Goal: Task Accomplishment & Management: Manage account settings

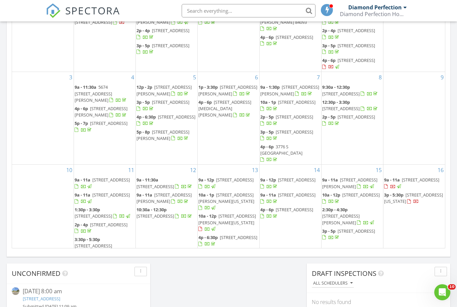
scroll to position [610, 458]
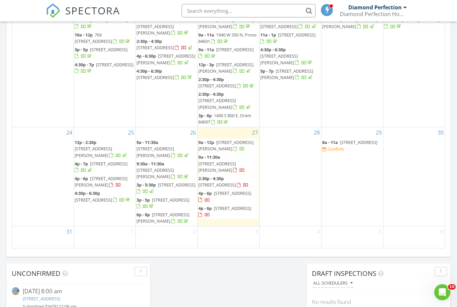
click at [272, 7] on input "text" at bounding box center [249, 10] width 134 height 13
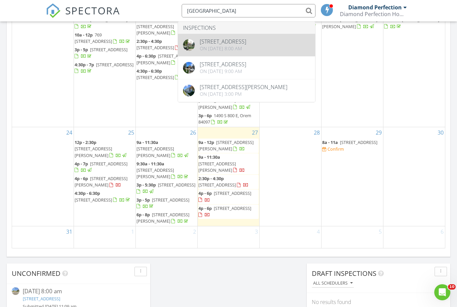
type input "Cedar hills"
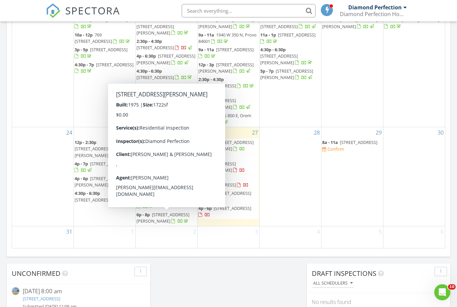
click at [178, 220] on div at bounding box center [180, 221] width 5 height 5
click at [23, 66] on div "17" at bounding box center [43, 66] width 62 height 122
click at [171, 224] on div at bounding box center [173, 221] width 5 height 5
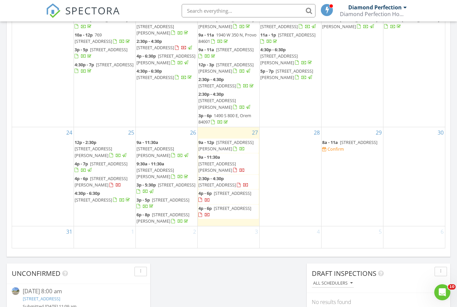
click at [383, 203] on div "29 8a - 11a 4862 S 4980 W, Salt Lake City 84118 Confirm" at bounding box center [353, 176] width 62 height 99
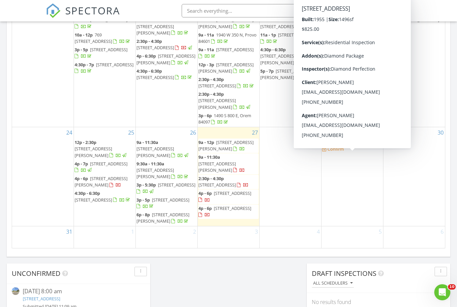
click at [332, 145] on span "8a - 11a" at bounding box center [330, 142] width 16 height 6
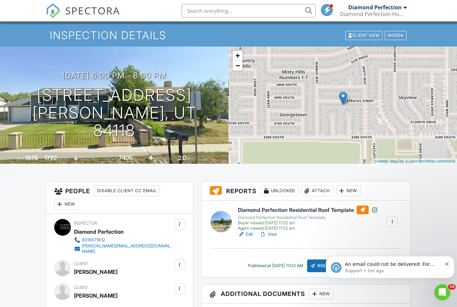
scroll to position [9, 0]
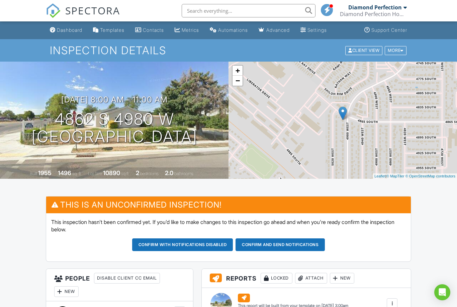
click at [60, 170] on div "1496" at bounding box center [64, 172] width 13 height 7
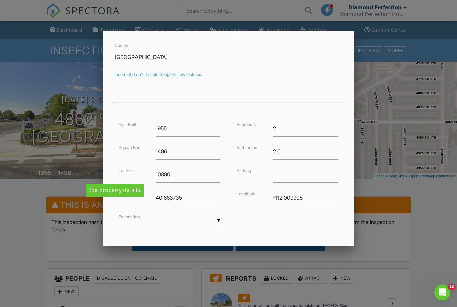
scroll to position [88, 0]
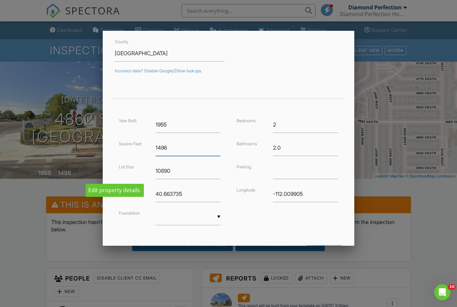
click at [173, 150] on input "1496" at bounding box center [188, 148] width 65 height 16
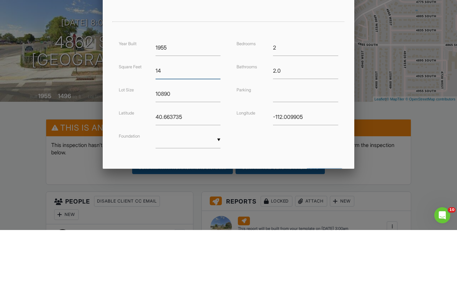
type input "1"
type input "2080"
click at [324, 245] on input "Save" at bounding box center [324, 251] width 35 height 12
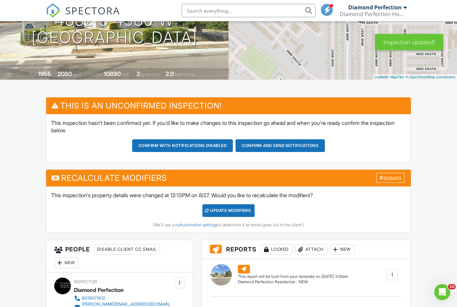
click at [240, 211] on div "UPDATE Modifiers" at bounding box center [229, 211] width 53 height 13
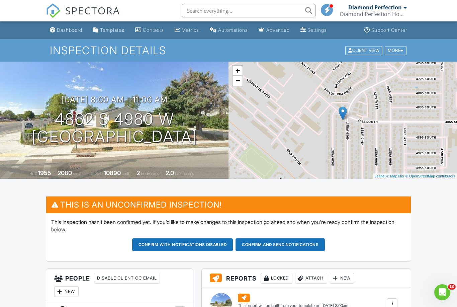
click at [64, 24] on link "Dashboard" at bounding box center [66, 30] width 38 height 12
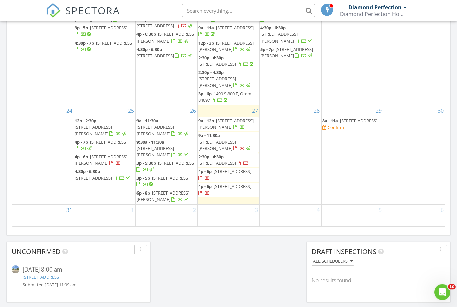
scroll to position [388, 0]
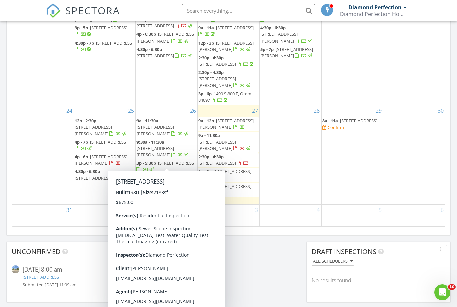
click at [33, 57] on div "17" at bounding box center [43, 44] width 62 height 122
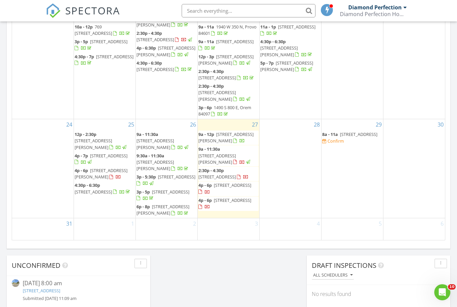
scroll to position [374, 0]
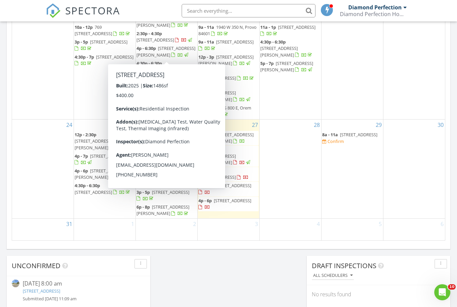
click at [174, 43] on span "[STREET_ADDRESS]" at bounding box center [156, 40] width 38 height 6
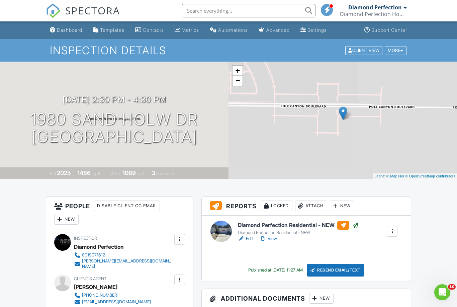
click at [59, 28] on div "Dashboard" at bounding box center [69, 30] width 25 height 6
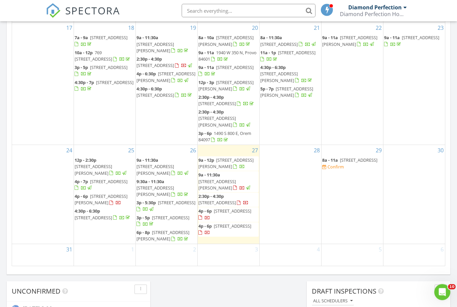
scroll to position [346, 0]
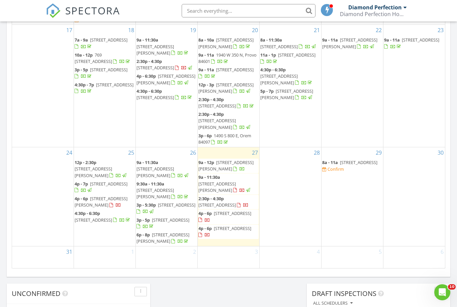
click at [117, 260] on div at bounding box center [105, 263] width 62 height 11
